Goal: Task Accomplishment & Management: Use online tool/utility

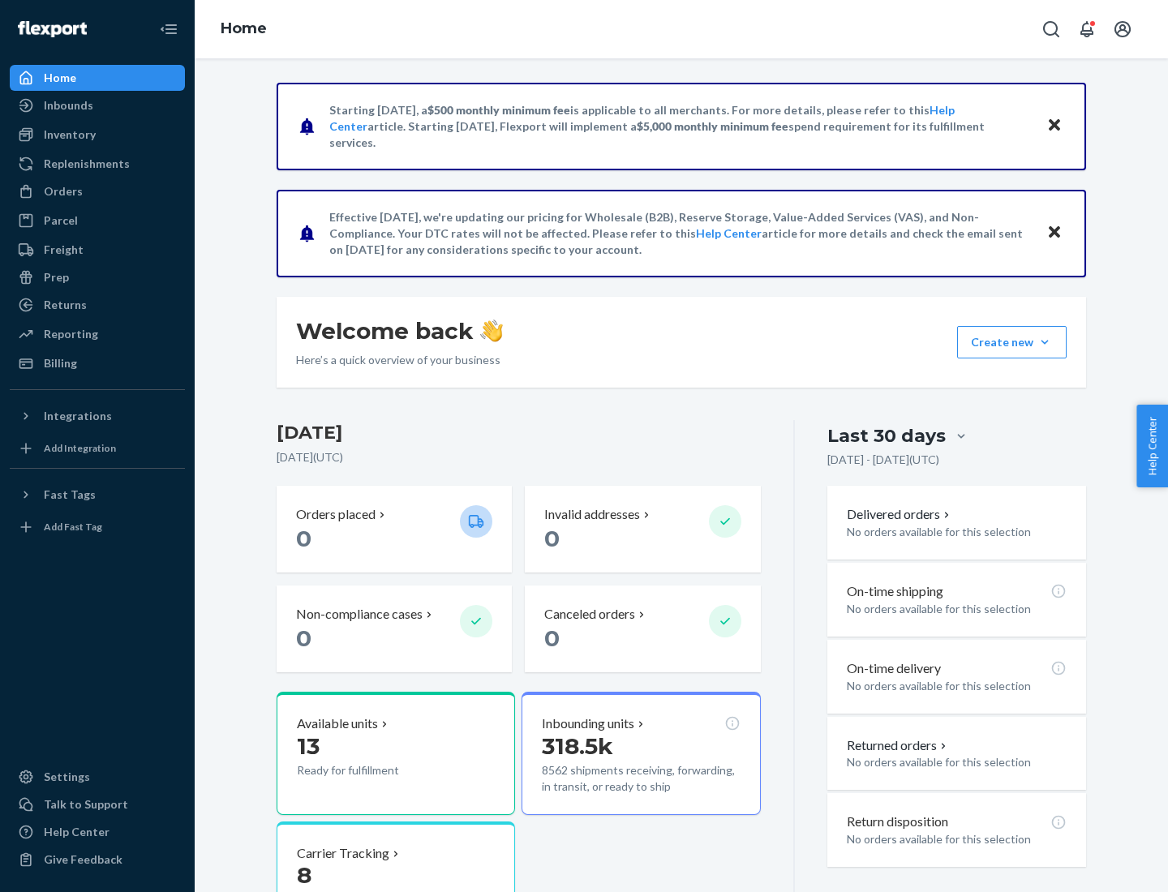
click at [84, 164] on div "Replenishments" at bounding box center [87, 164] width 86 height 16
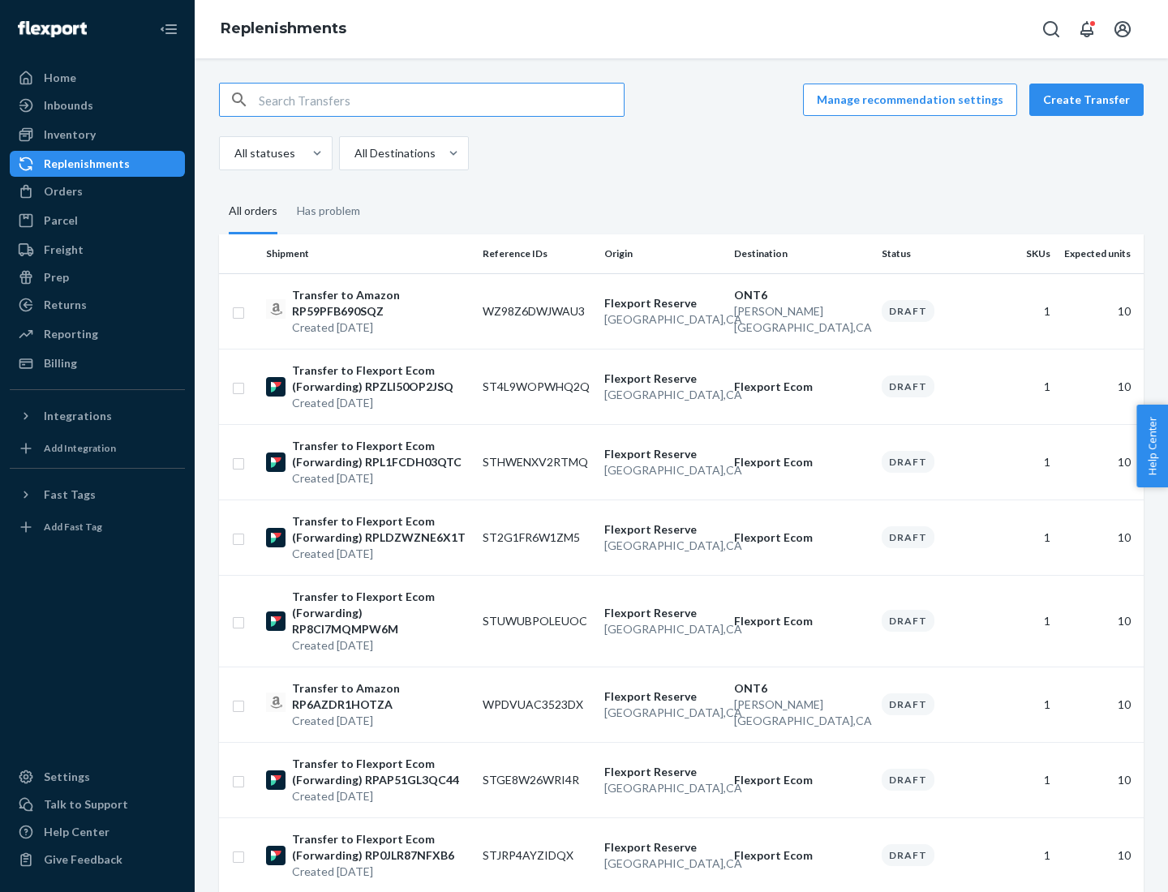
click at [1090, 100] on button "Create Transfer" at bounding box center [1086, 100] width 114 height 32
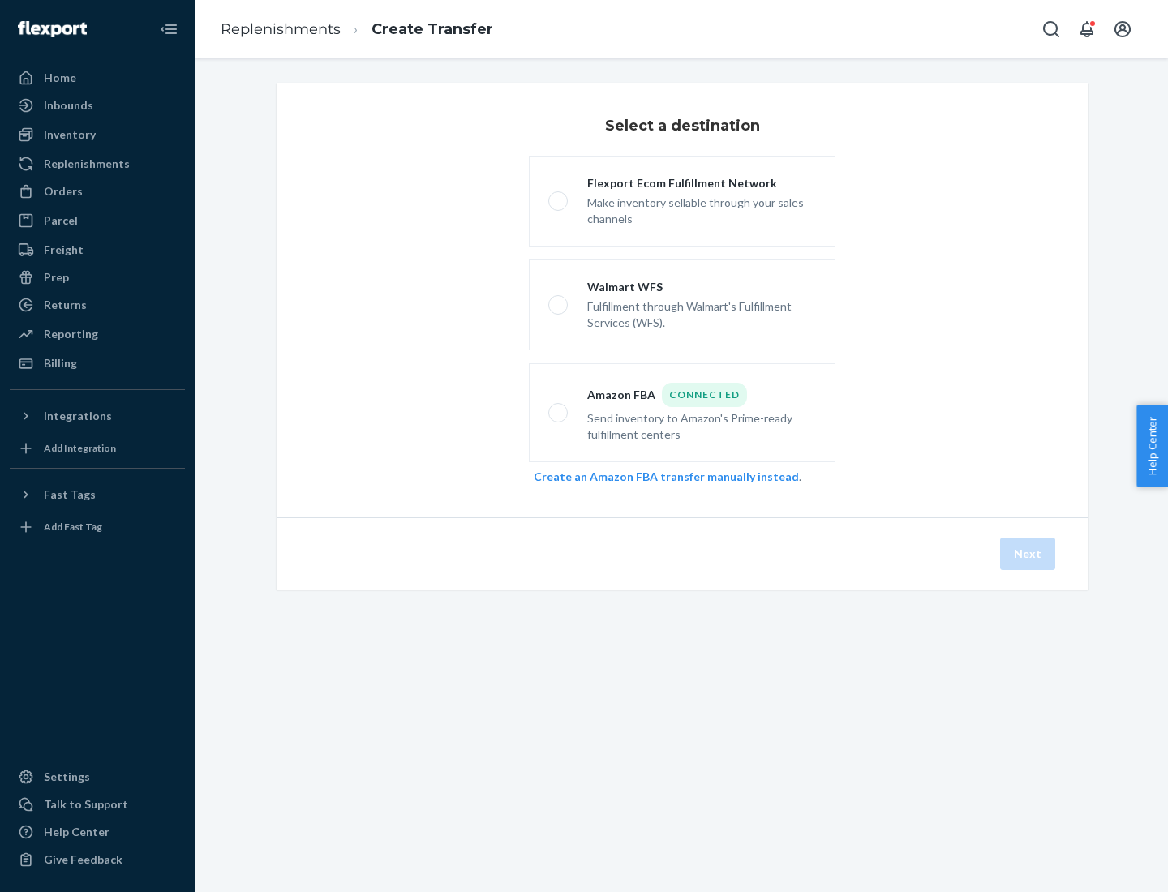
click at [658, 476] on link "Create an Amazon FBA transfer manually instead" at bounding box center [666, 477] width 265 height 14
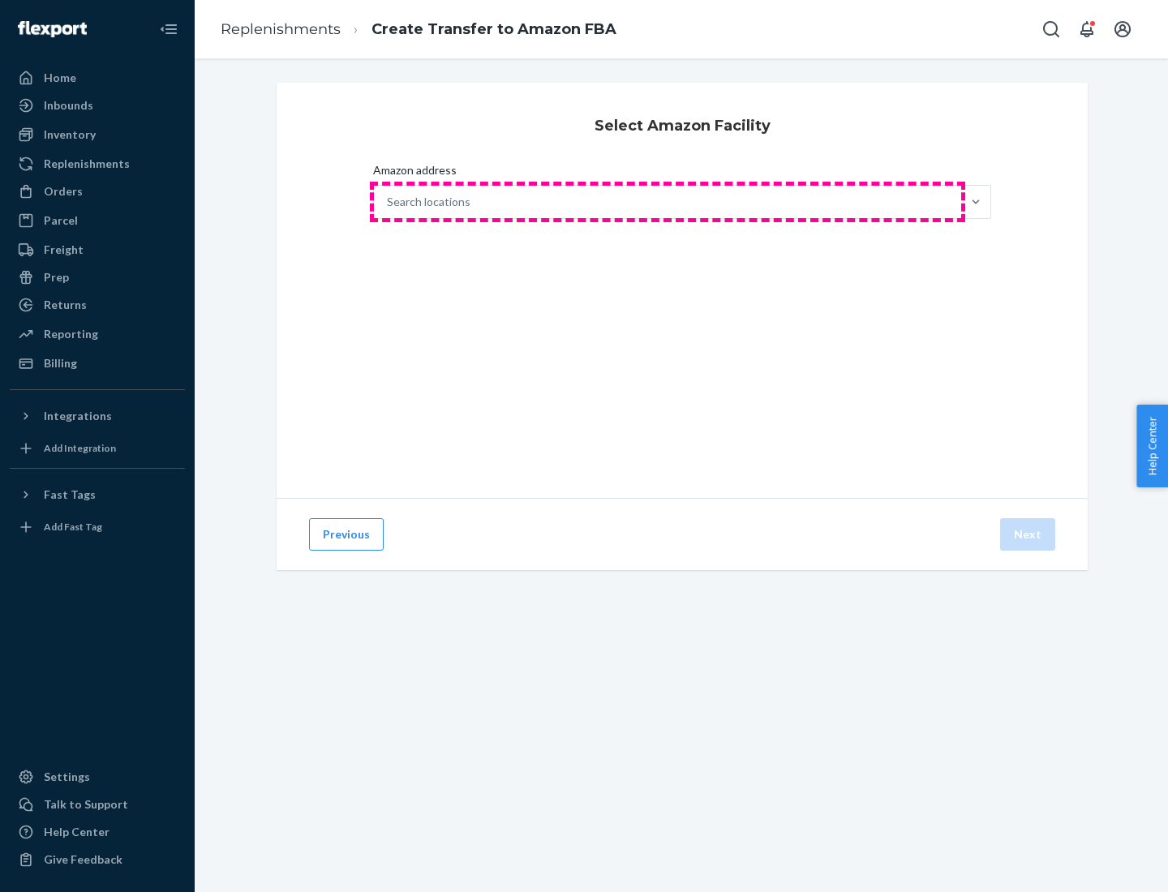
click at [668, 202] on div "Search locations" at bounding box center [667, 202] width 587 height 32
click at [389, 202] on input "Amazon address Search locations" at bounding box center [388, 202] width 2 height 16
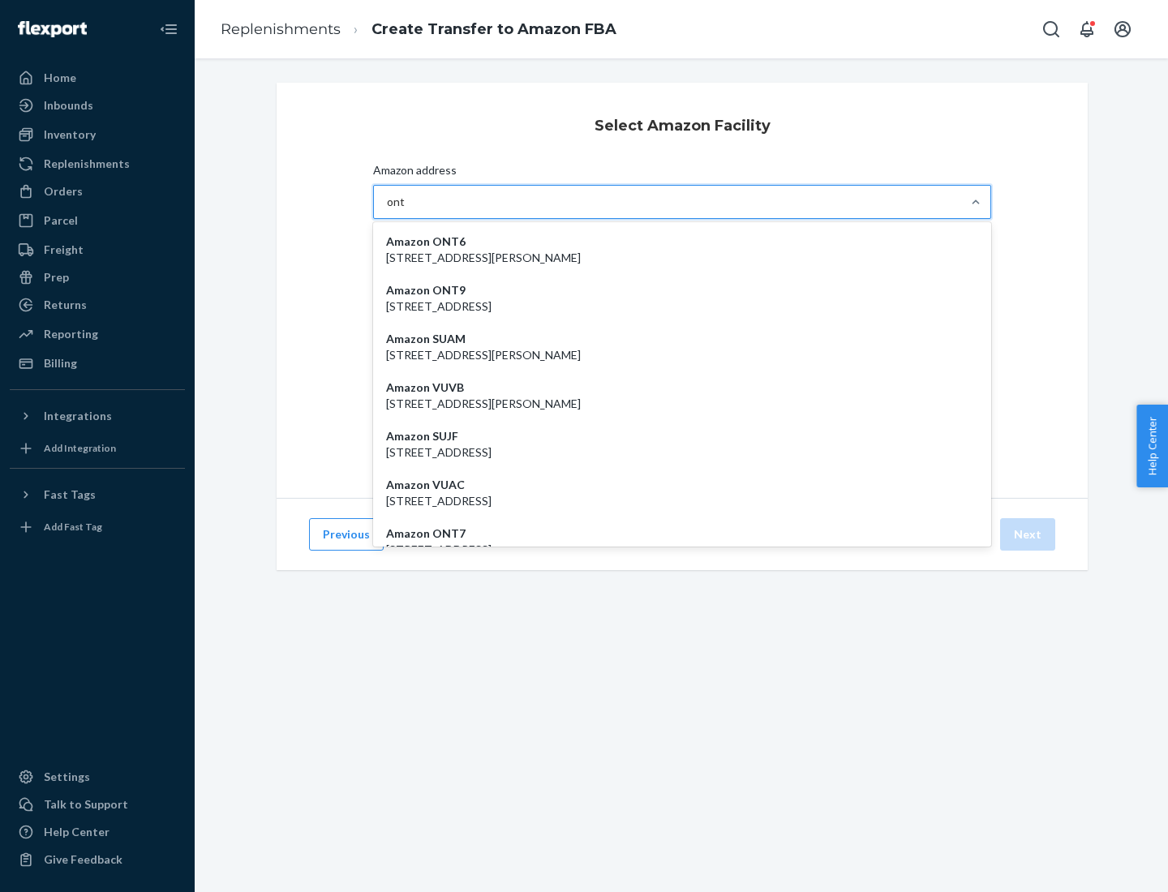
type input "ont6"
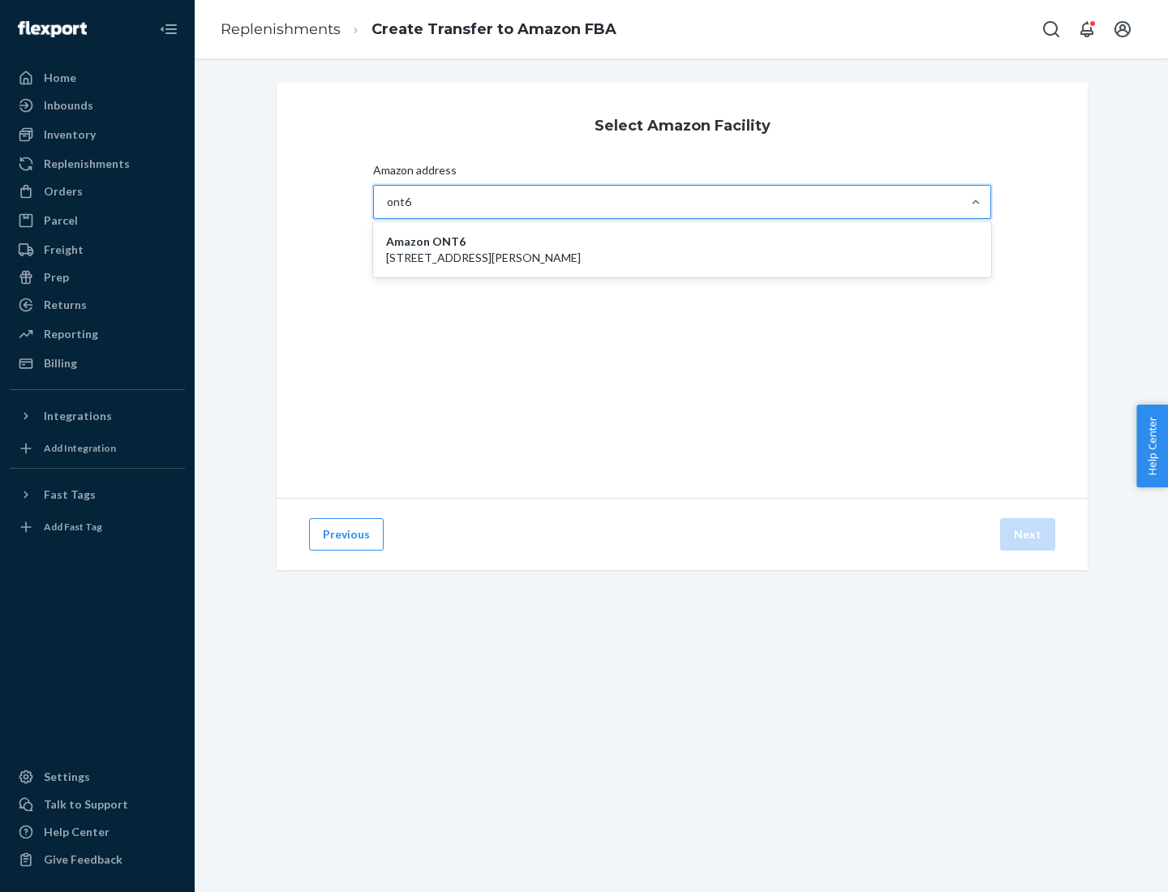
click at [682, 250] on p "[STREET_ADDRESS][PERSON_NAME]" at bounding box center [682, 258] width 592 height 16
click at [412, 210] on input "ont6" at bounding box center [399, 202] width 25 height 16
click at [1029, 535] on button "Next" at bounding box center [1027, 534] width 55 height 32
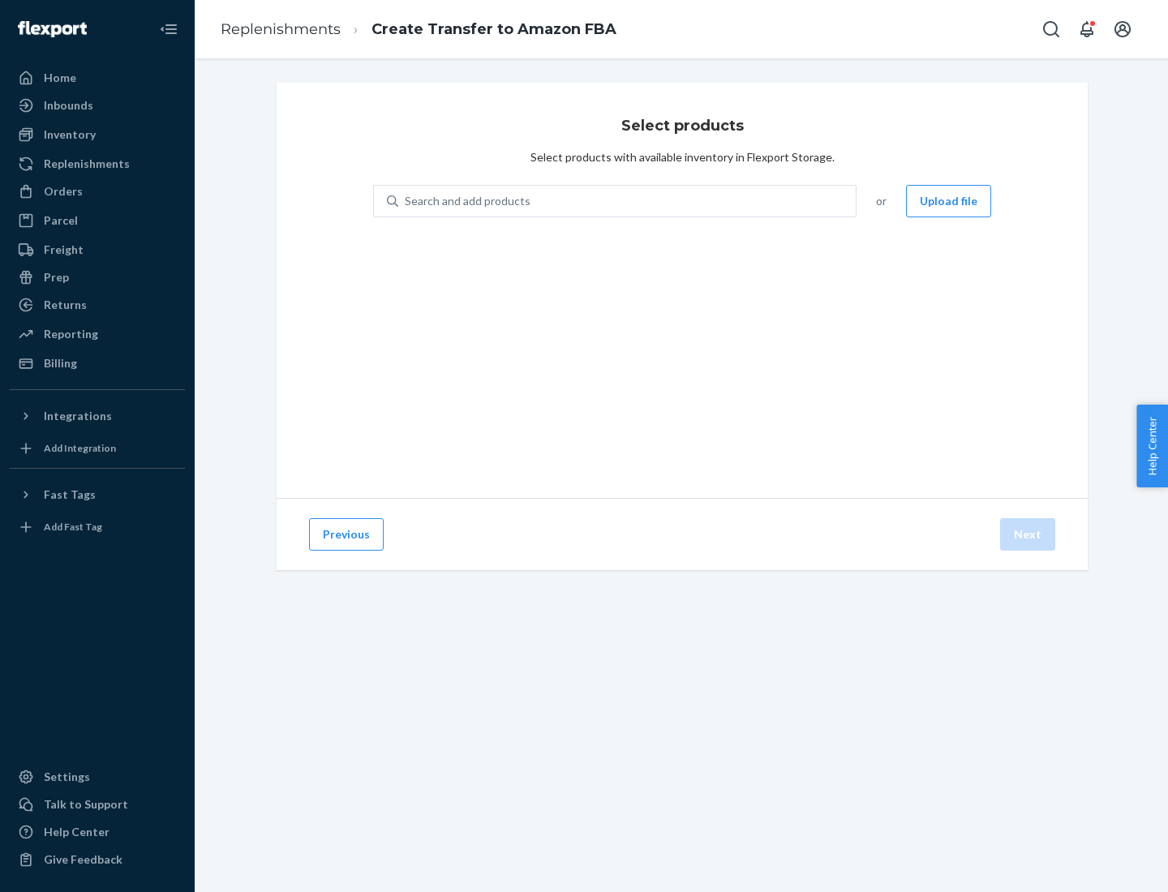
click at [466, 201] on div "Search and add products" at bounding box center [468, 201] width 126 height 16
click at [406, 201] on input "Search and add products" at bounding box center [406, 201] width 2 height 16
type input "test"
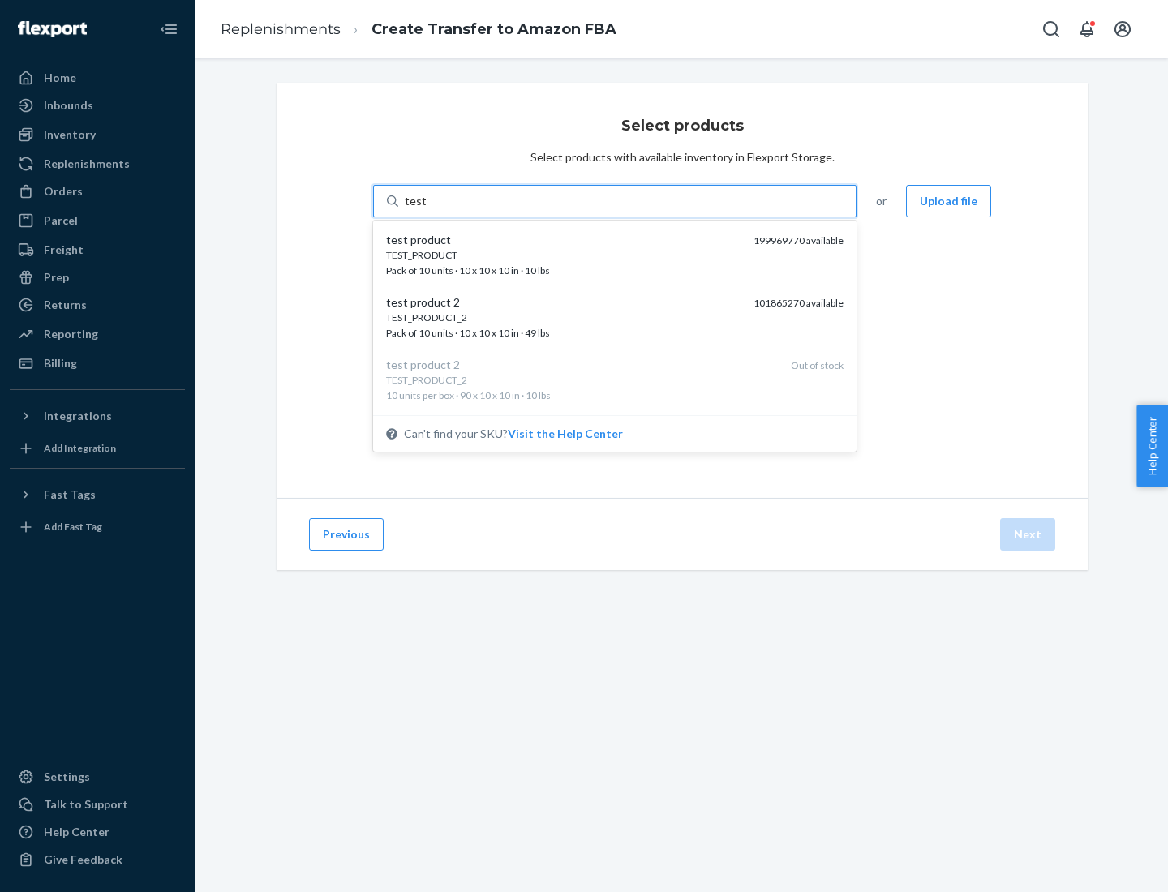
scroll to position [8, 0]
click at [564, 317] on div "TEST_PRODUCT_2 Pack of 10 units · 10 x 10 x 10 in · 49 lbs" at bounding box center [563, 318] width 355 height 30
click at [426, 209] on input "test" at bounding box center [415, 201] width 21 height 16
